Goal: Transaction & Acquisition: Book appointment/travel/reservation

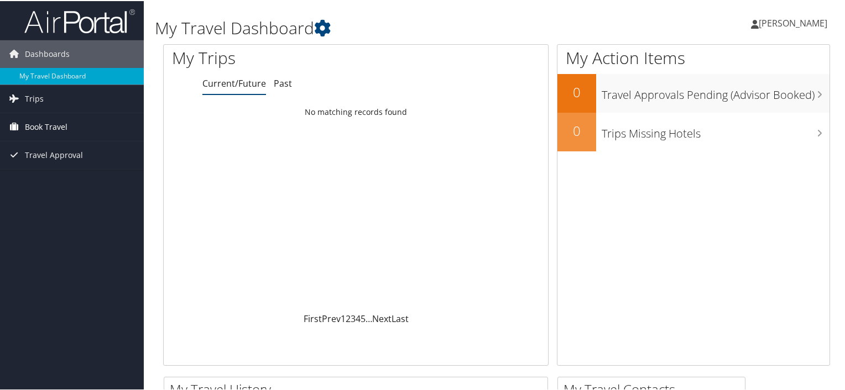
click at [60, 119] on span "Book Travel" at bounding box center [46, 126] width 43 height 28
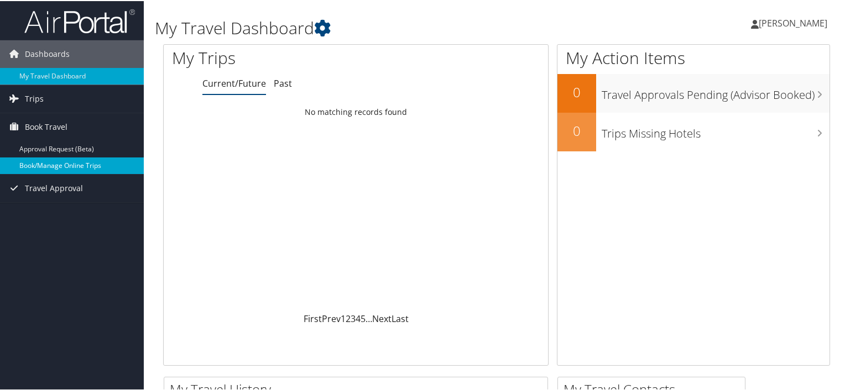
click at [56, 167] on link "Book/Manage Online Trips" at bounding box center [72, 164] width 144 height 17
